Goal: Understand process/instructions

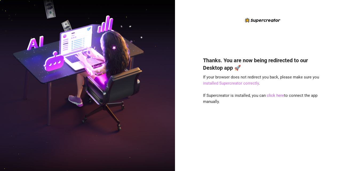
click at [229, 83] on link "installed Supercreator correctly" at bounding box center [231, 83] width 56 height 5
